Goal: Find specific page/section: Find specific page/section

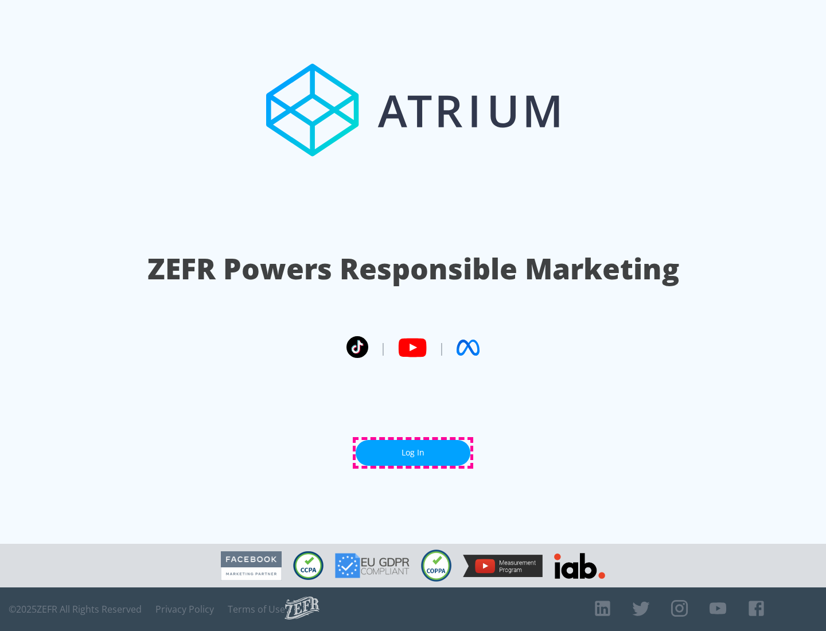
click at [413, 453] on link "Log In" at bounding box center [413, 453] width 115 height 26
